Goal: Find specific page/section: Find specific page/section

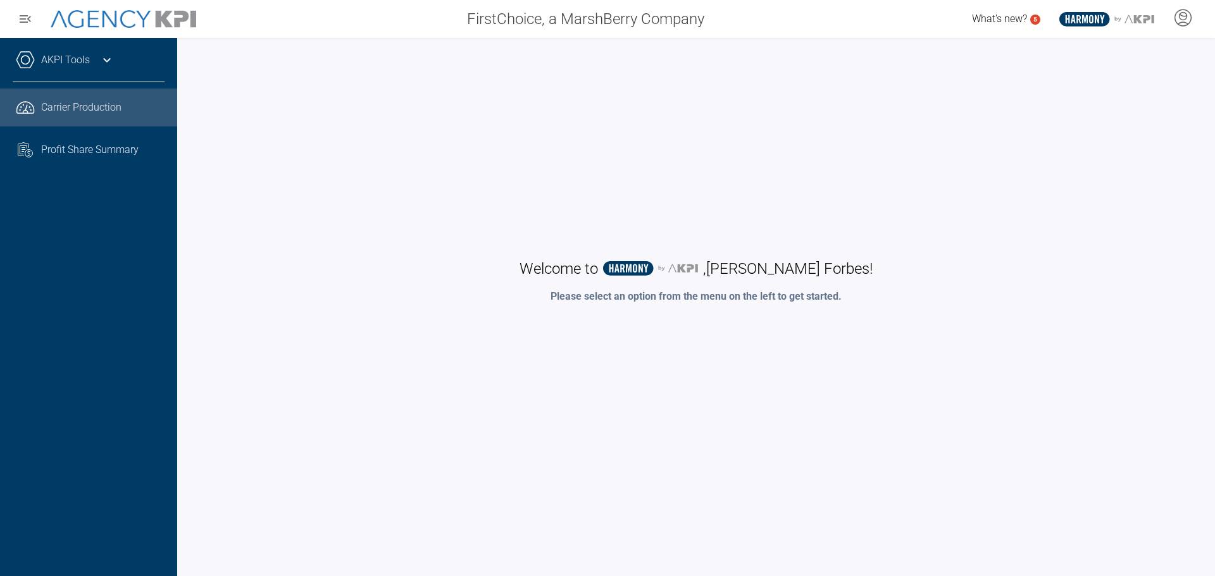
click at [61, 106] on span "Carrier Production" at bounding box center [81, 107] width 80 height 15
